Goal: Subscribe to service/newsletter

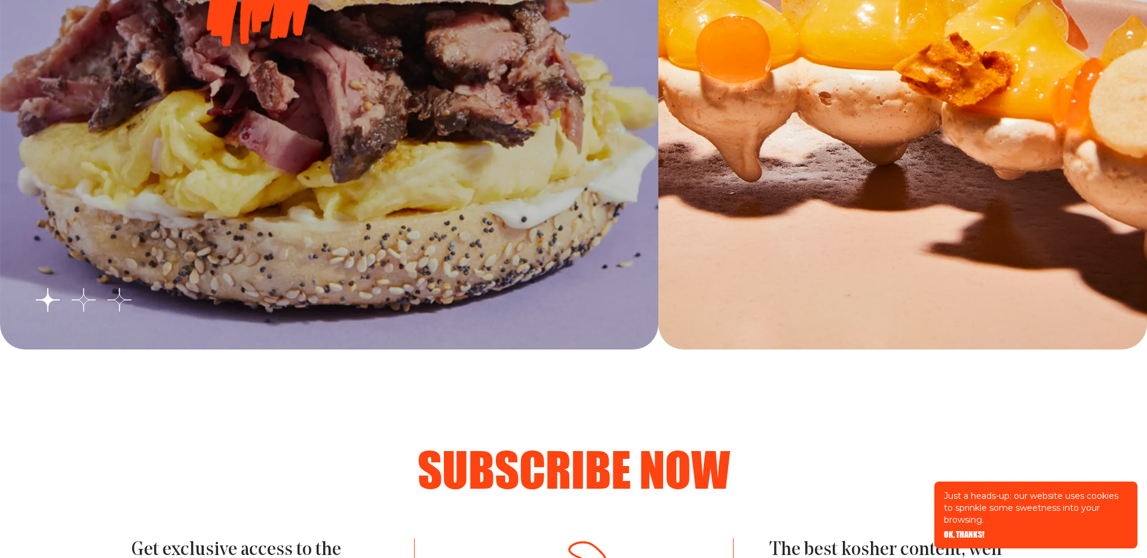
scroll to position [1999, 0]
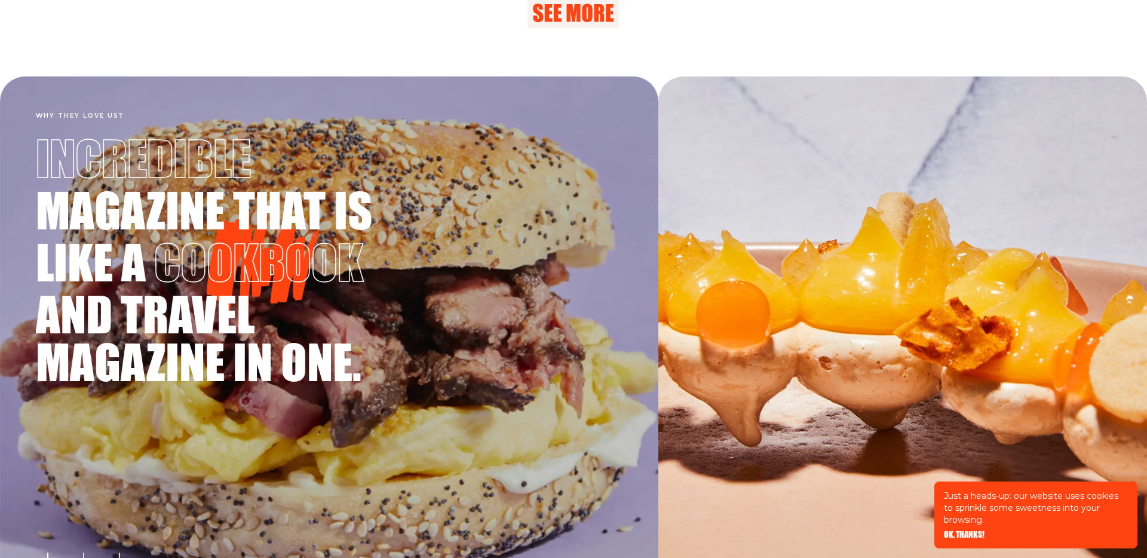
drag, startPoint x: 321, startPoint y: 219, endPoint x: 330, endPoint y: 353, distance: 134.1
click at [338, 342] on h3 "Incredible magazine that is like a cookbook and travel magazine in one." at bounding box center [215, 255] width 359 height 270
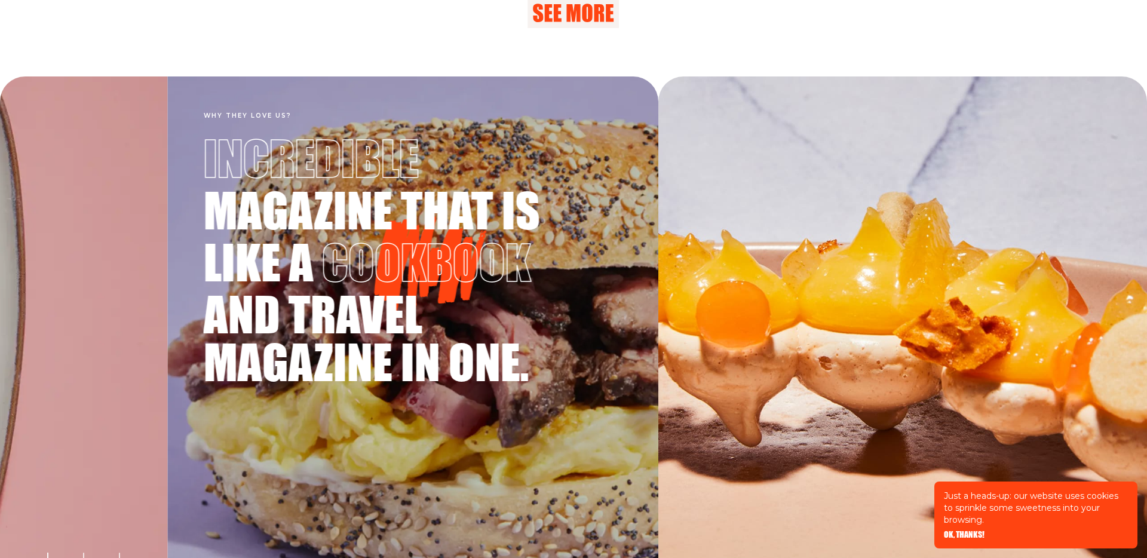
drag, startPoint x: 464, startPoint y: 262, endPoint x: 560, endPoint y: 293, distance: 101.3
click at [535, 283] on h3 "Incredible magazine that is like a cookbook and travel magazine in one." at bounding box center [383, 255] width 359 height 270
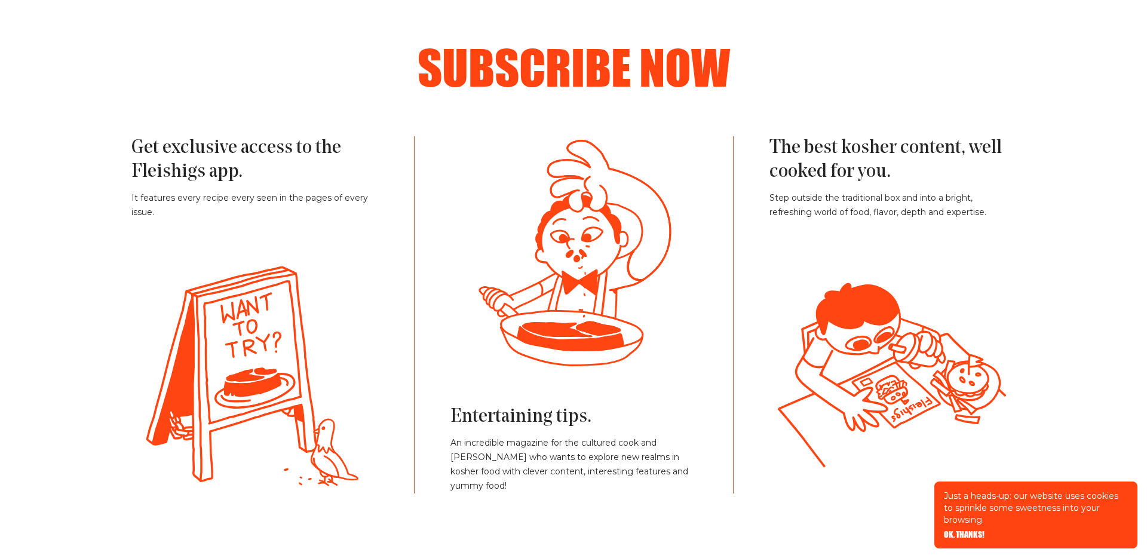
scroll to position [2652, 0]
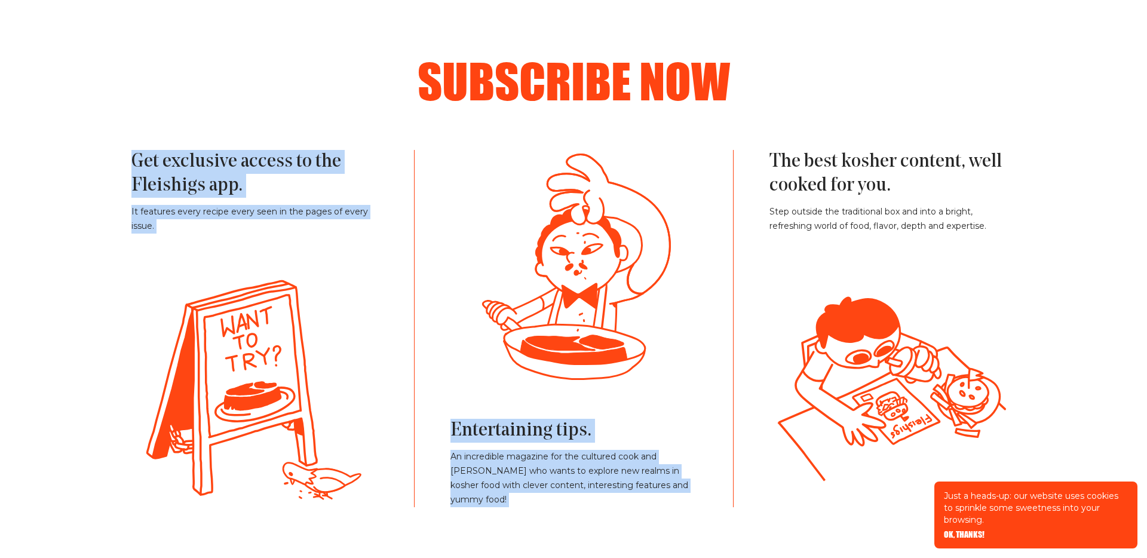
drag, startPoint x: 131, startPoint y: 154, endPoint x: 972, endPoint y: 304, distance: 853.6
click at [915, 446] on div "Get exclusive access to the Fleishigs app. It features every recipe every seen …" at bounding box center [573, 328] width 884 height 357
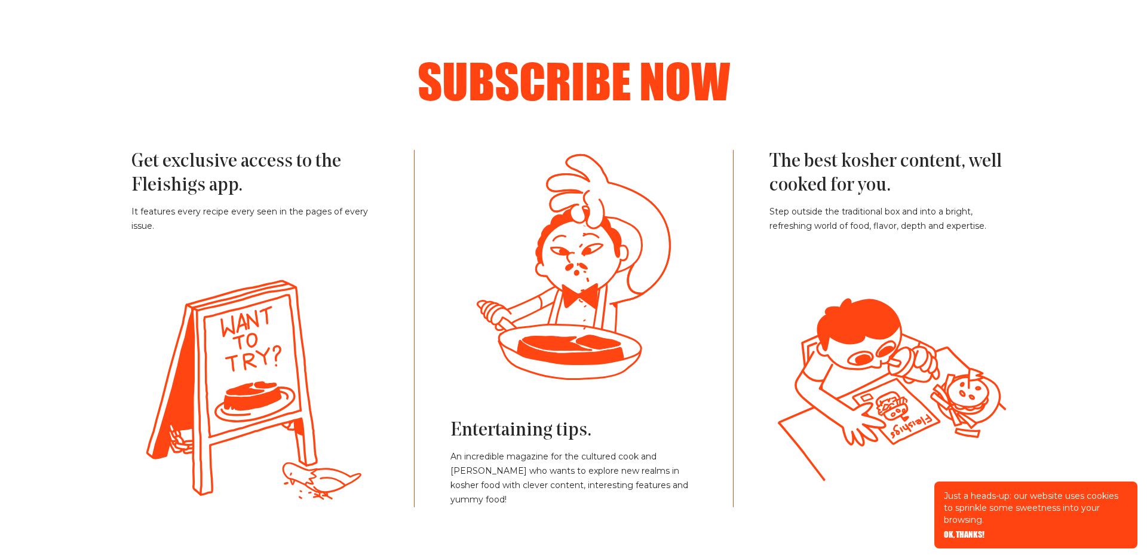
click at [990, 229] on p "Step outside the traditional box and into a bright, refreshing world of food, f…" at bounding box center [893, 219] width 246 height 29
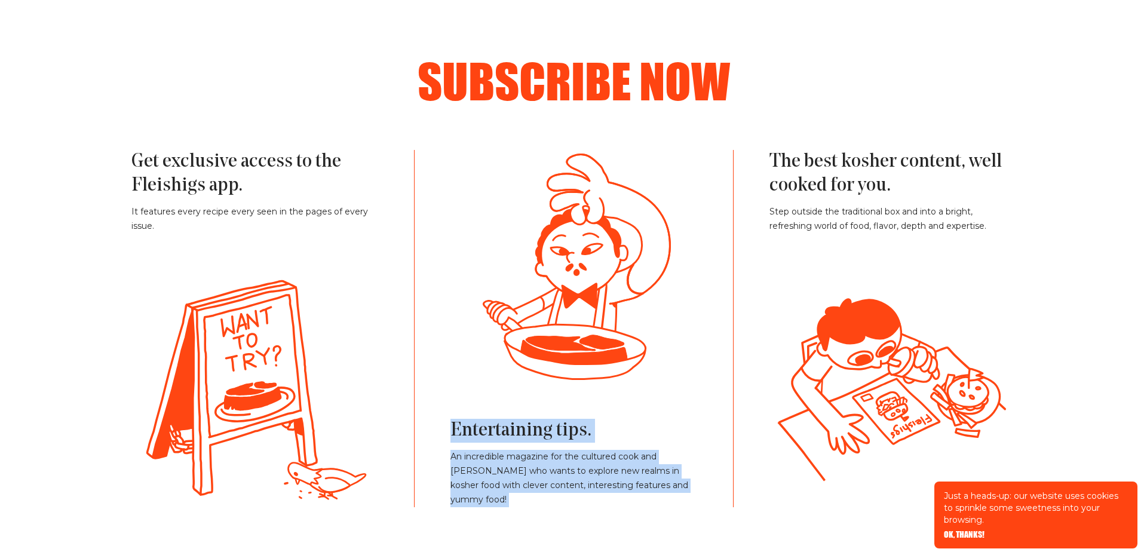
drag, startPoint x: 1016, startPoint y: 146, endPoint x: 249, endPoint y: 231, distance: 772.5
click at [249, 231] on div "Subscribe now Get exclusive access to the Fleishigs app. It features every reci…" at bounding box center [574, 282] width 956 height 451
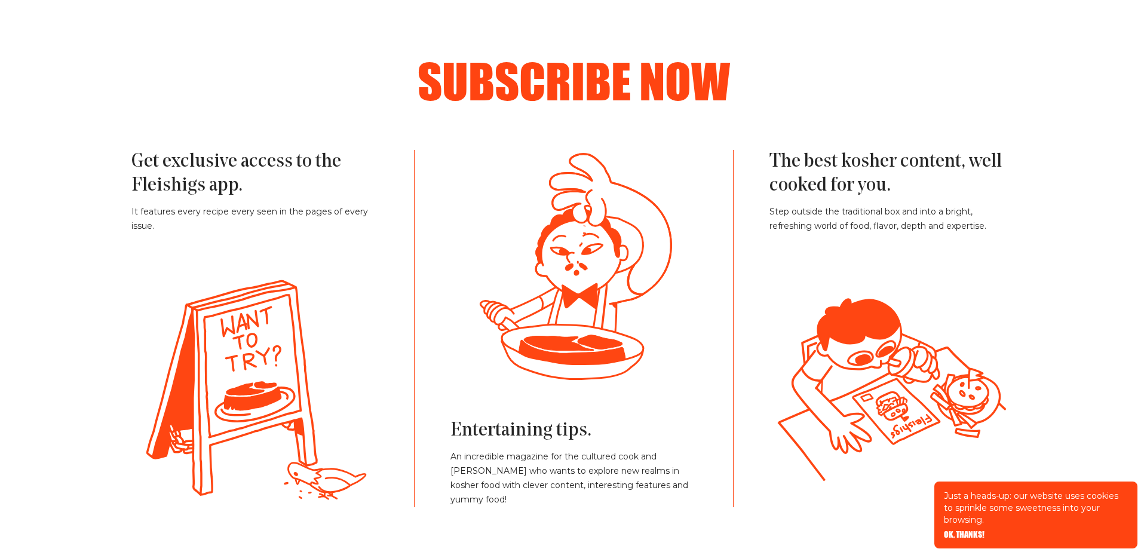
drag, startPoint x: 238, startPoint y: 239, endPoint x: 185, endPoint y: 250, distance: 54.4
click at [185, 250] on div "Get exclusive access to the Fleishigs app. It features every recipe every seen …" at bounding box center [272, 328] width 283 height 357
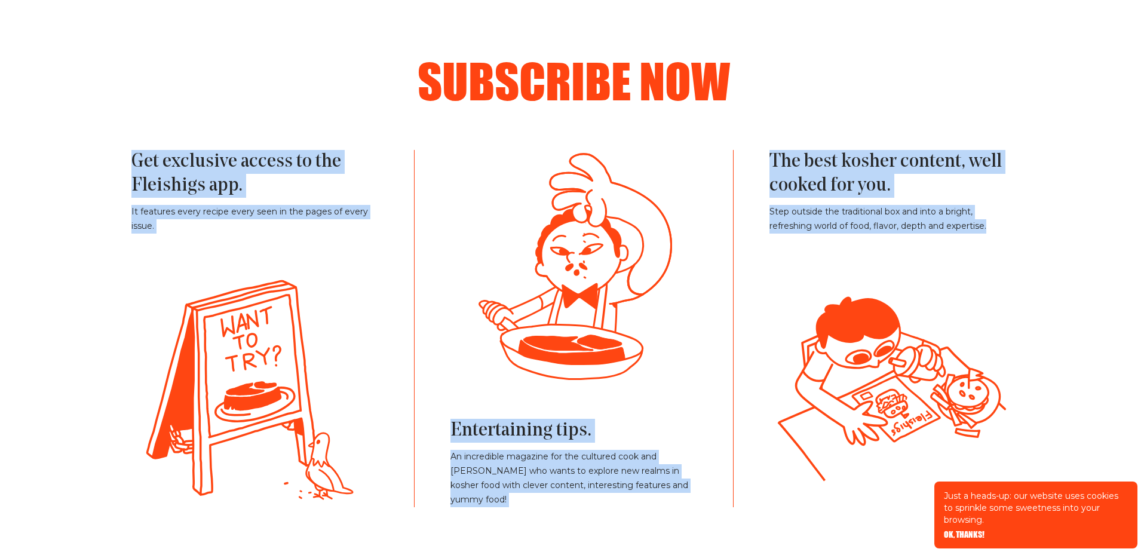
drag, startPoint x: 127, startPoint y: 158, endPoint x: 1059, endPoint y: 225, distance: 934.6
click at [1059, 225] on section "Subscribe now Get exclusive access to the Fleishigs app. It features every reci…" at bounding box center [573, 282] width 1147 height 451
click at [1045, 259] on div "Subscribe now Get exclusive access to the Fleishigs app. It features every reci…" at bounding box center [574, 282] width 956 height 451
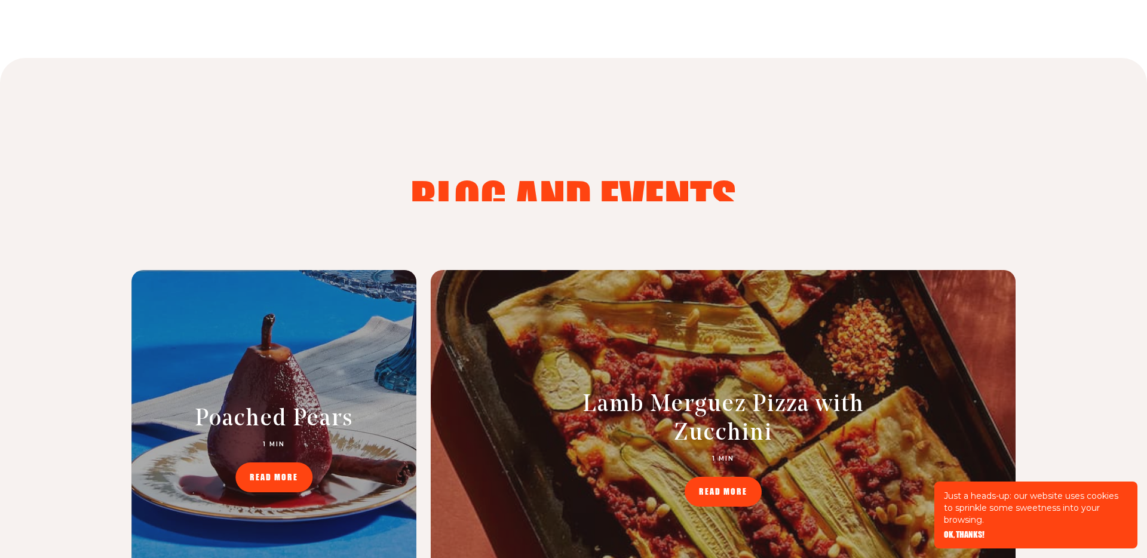
scroll to position [5102, 0]
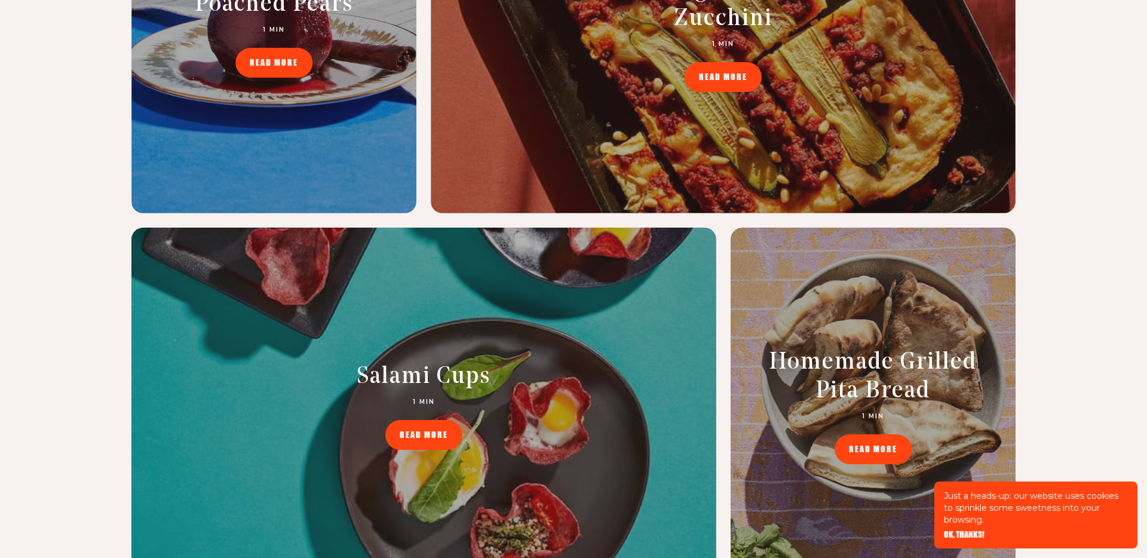
click at [1075, 318] on div "blog and events I said hey: what's going on. Easy Poached Pears 1 MIN READ MORE…" at bounding box center [573, 407] width 1147 height 1529
